Goal: Task Accomplishment & Management: Use online tool/utility

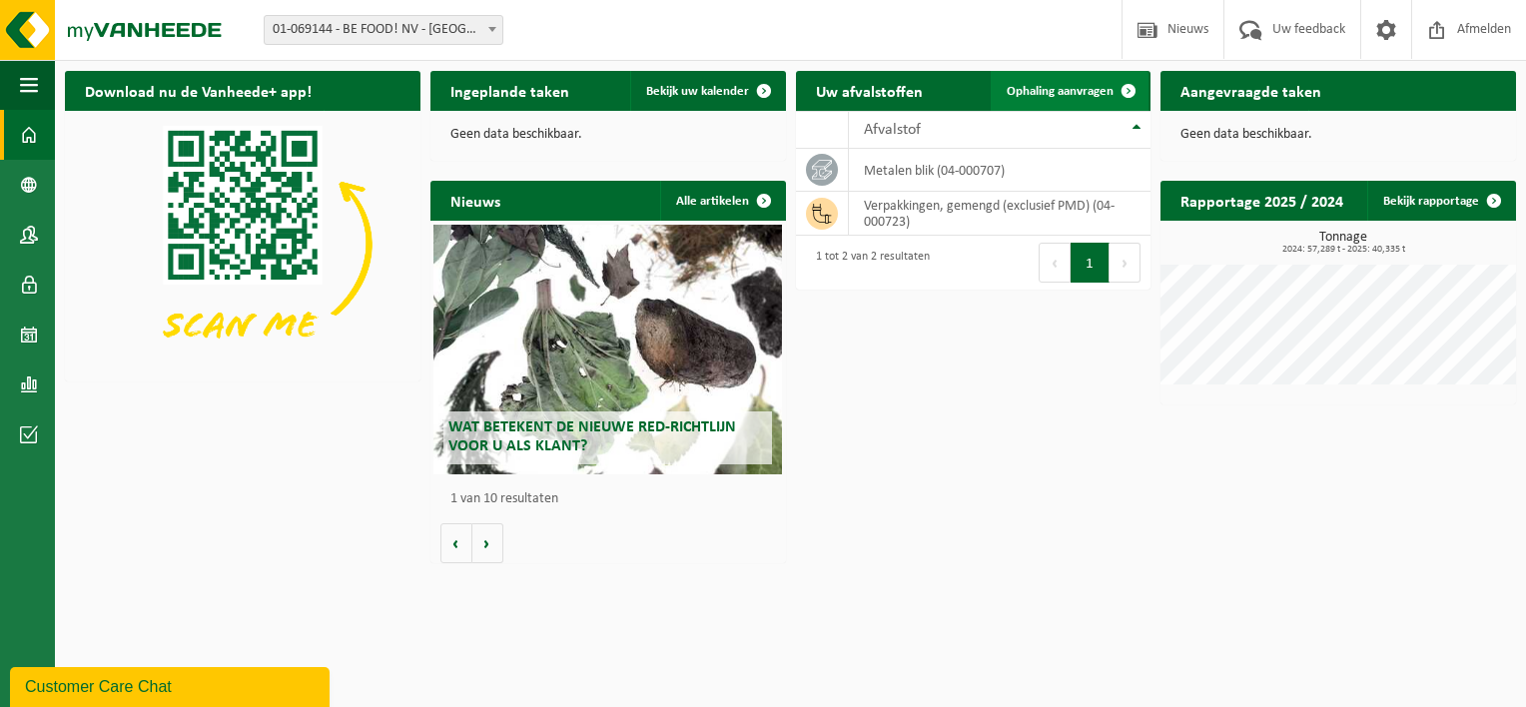
click at [1131, 100] on span at bounding box center [1129, 91] width 40 height 40
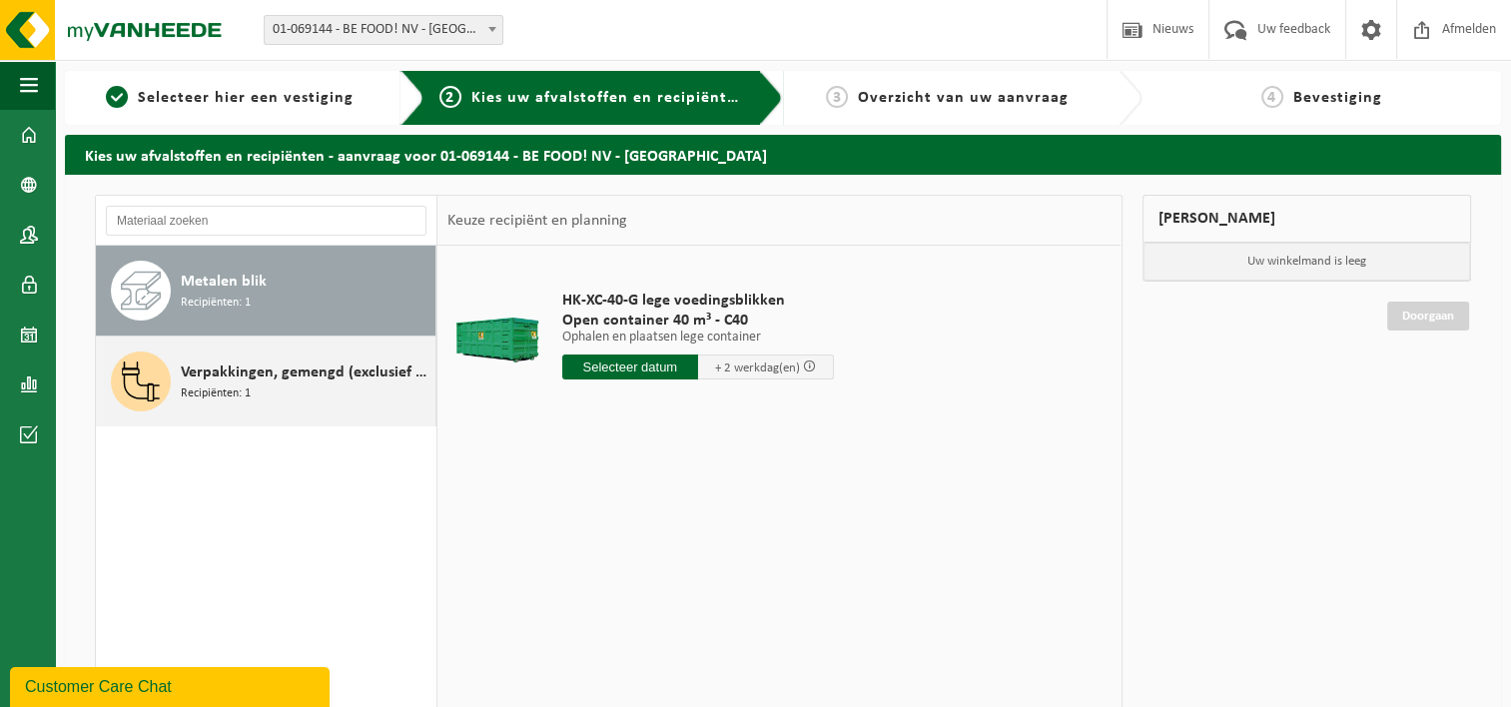
click at [220, 385] on span "Recipiënten: 1" at bounding box center [216, 394] width 70 height 19
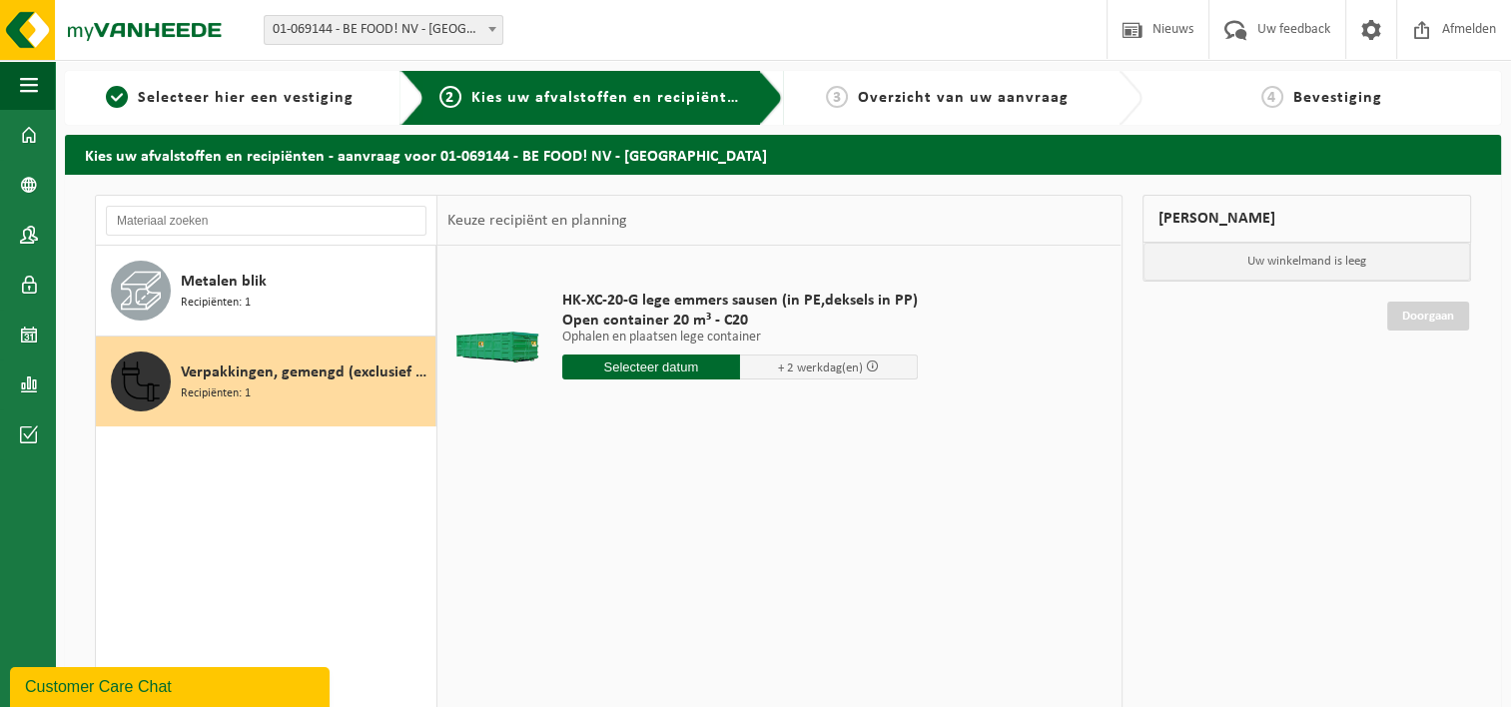
click at [674, 368] on input "text" at bounding box center [651, 367] width 178 height 25
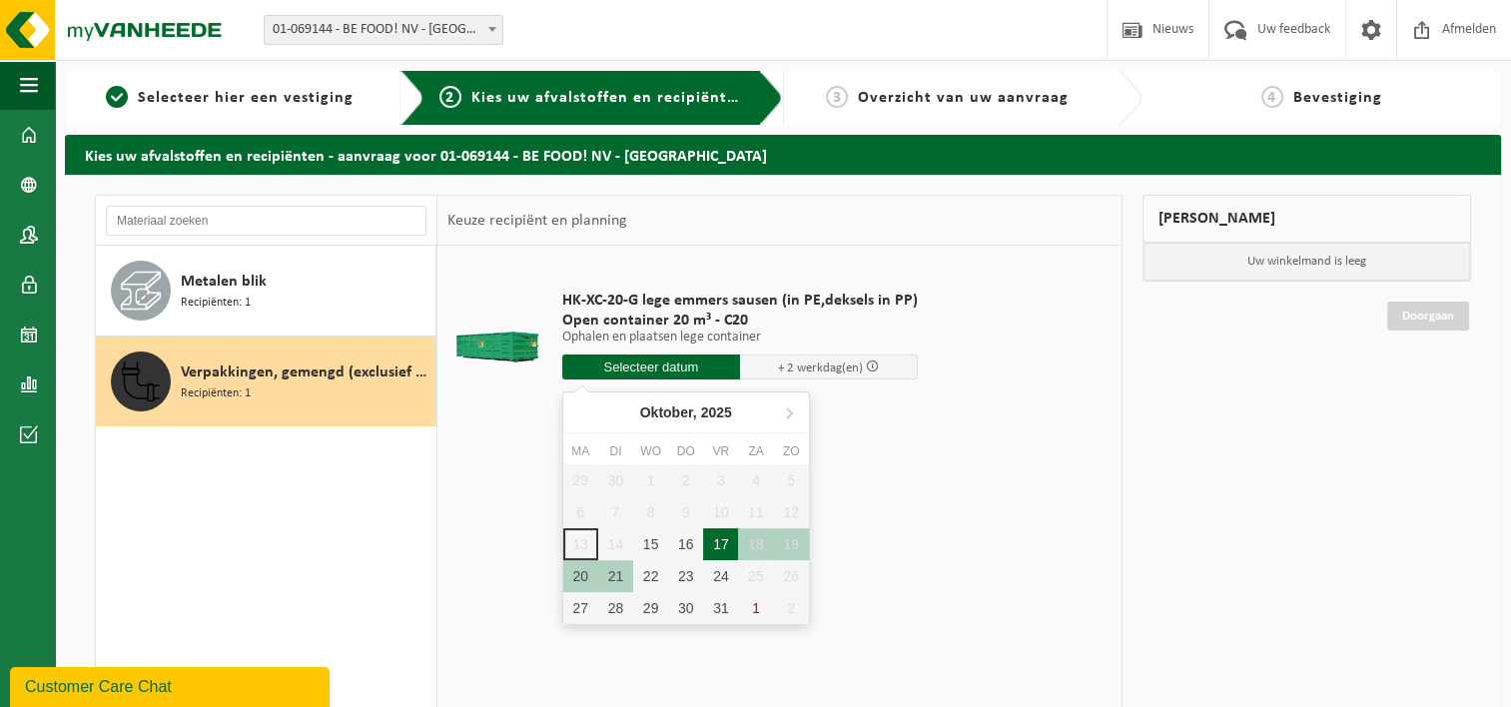
click at [730, 551] on div "17" at bounding box center [720, 544] width 35 height 32
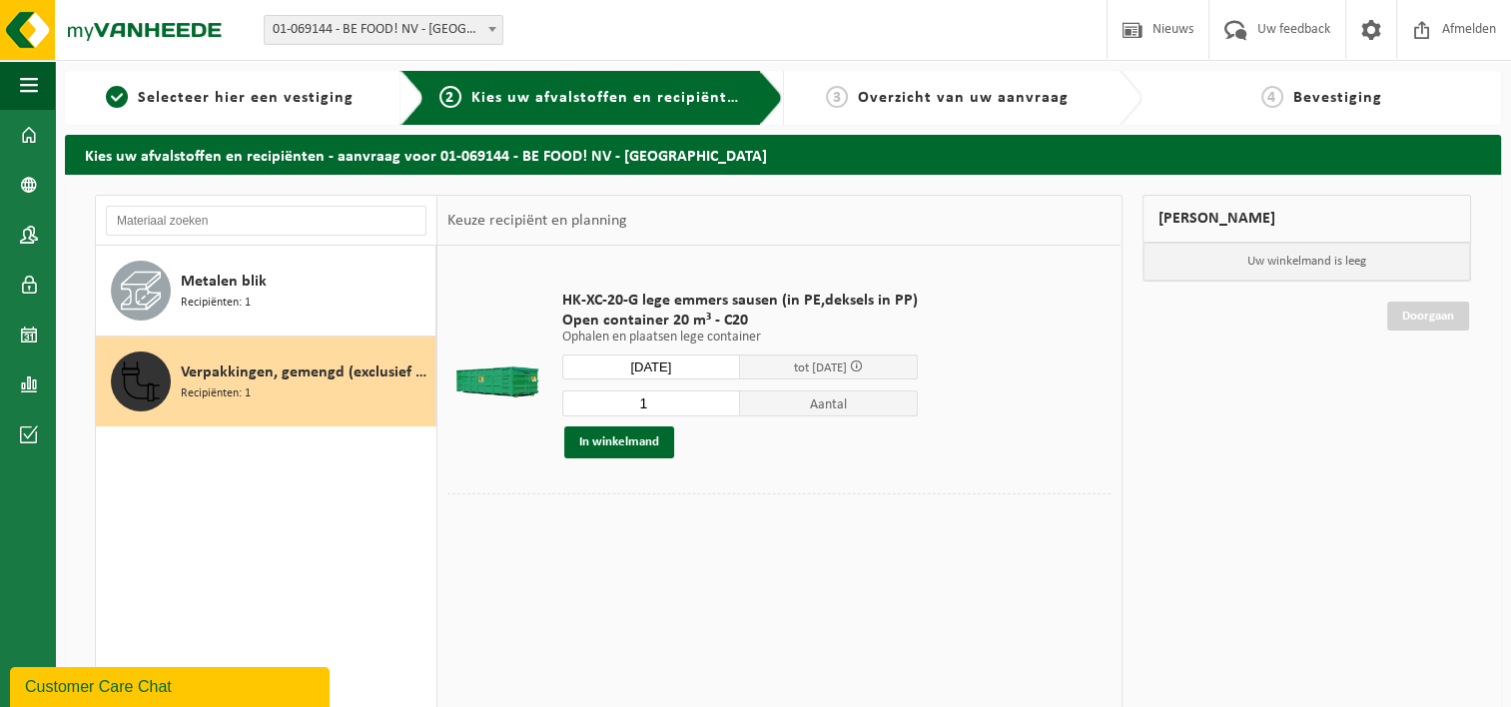
type input "Van [DATE]"
click at [627, 448] on button "In winkelmand" at bounding box center [619, 442] width 110 height 32
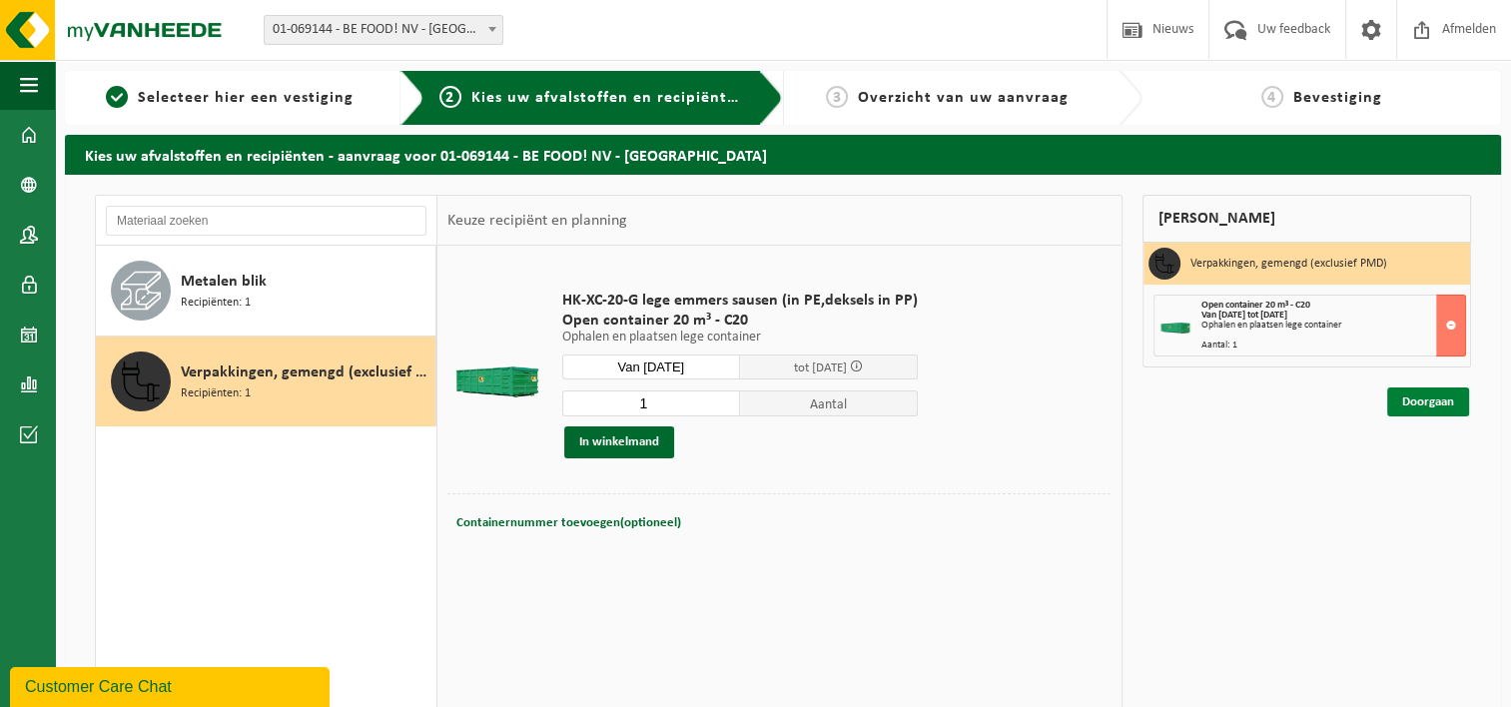
click at [1416, 400] on link "Doorgaan" at bounding box center [1428, 402] width 82 height 29
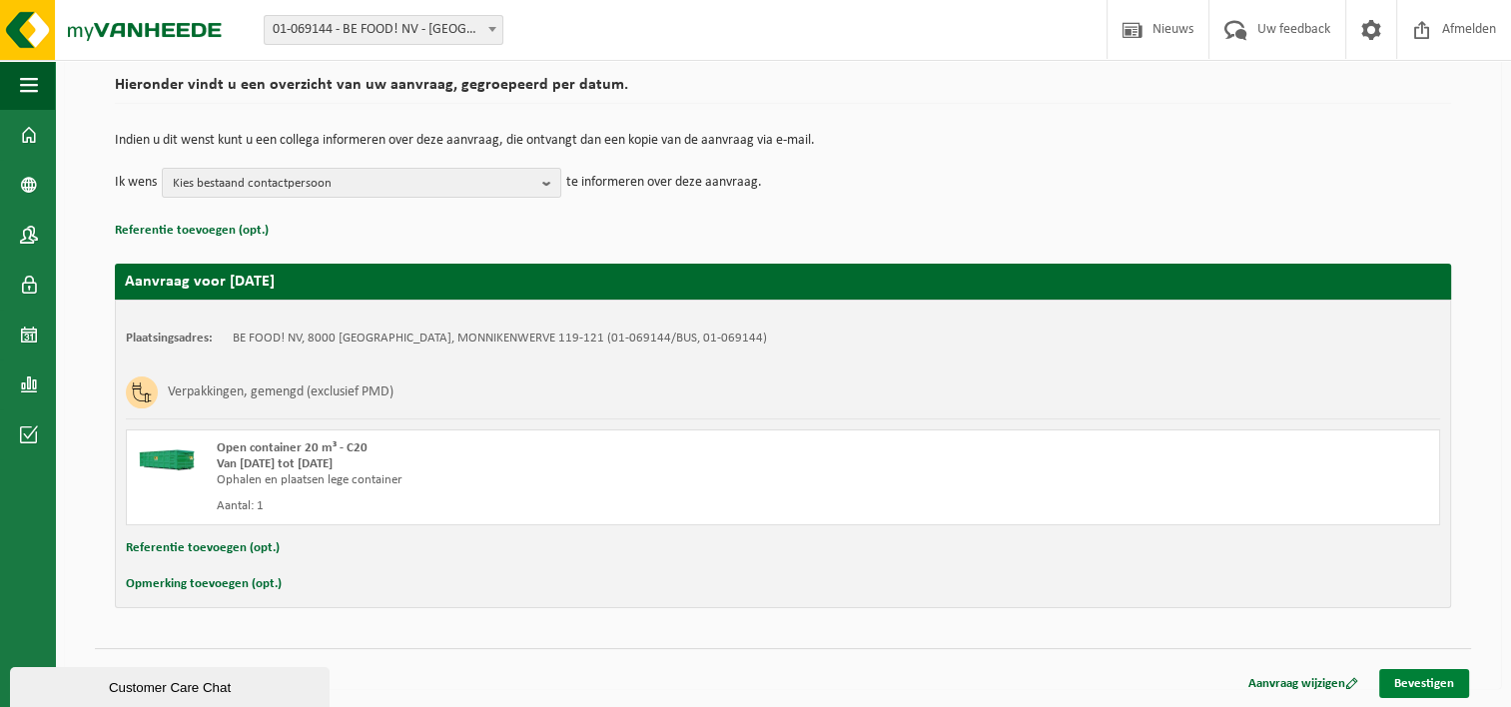
click at [1417, 676] on link "Bevestigen" at bounding box center [1424, 683] width 90 height 29
